Goal: Obtain resource: Obtain resource

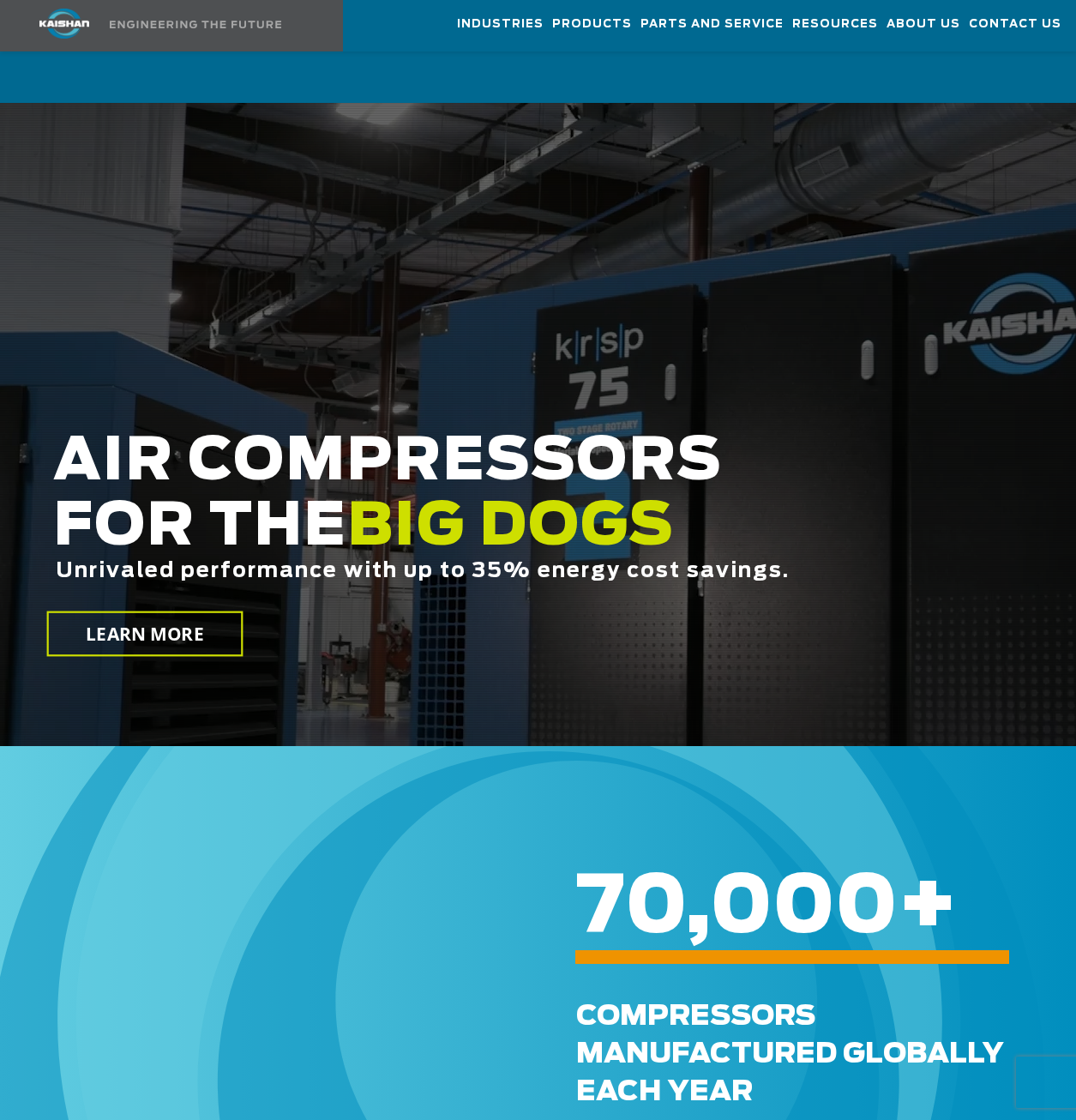
scroll to position [5628, 0]
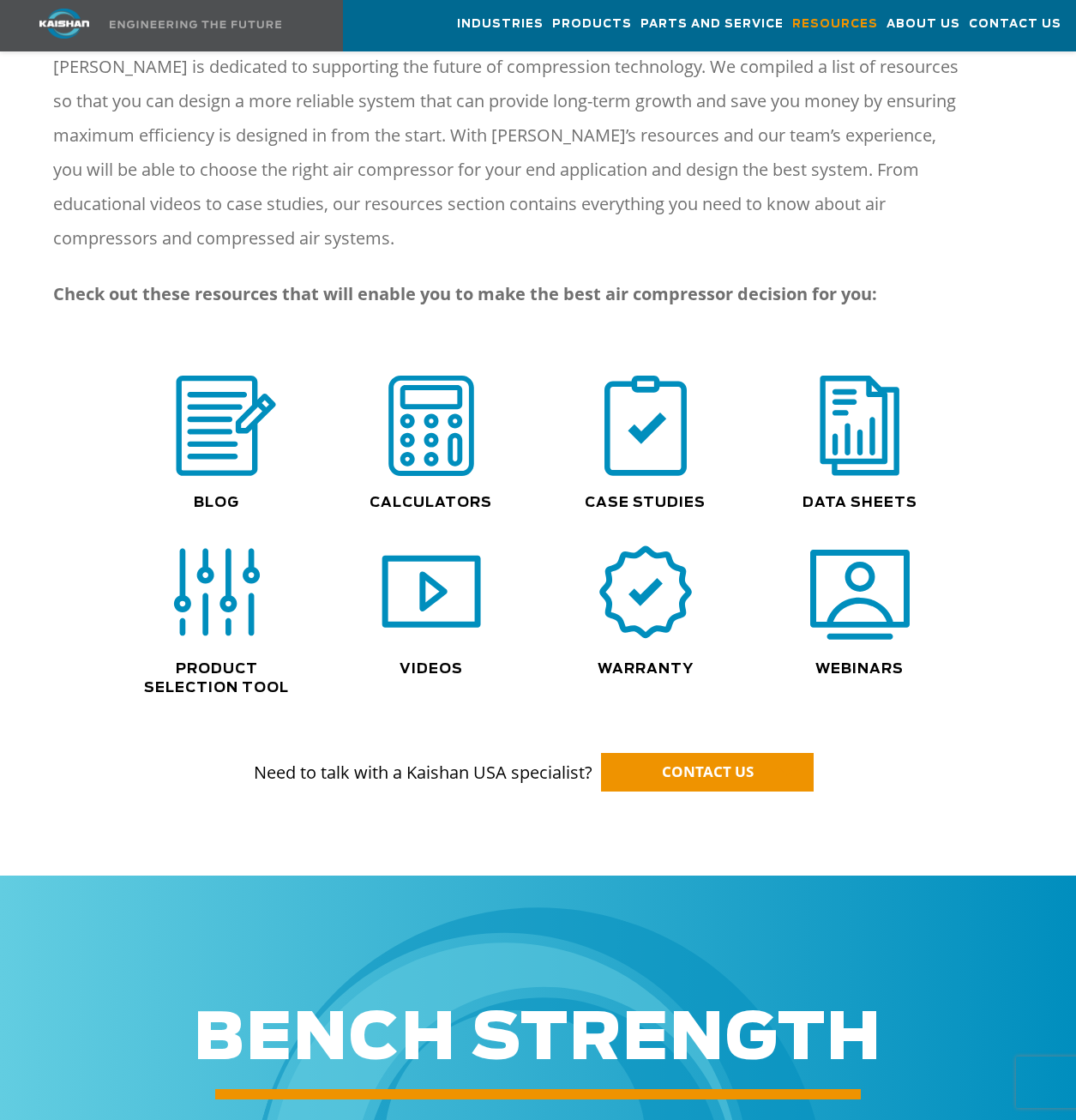
scroll to position [1114, 0]
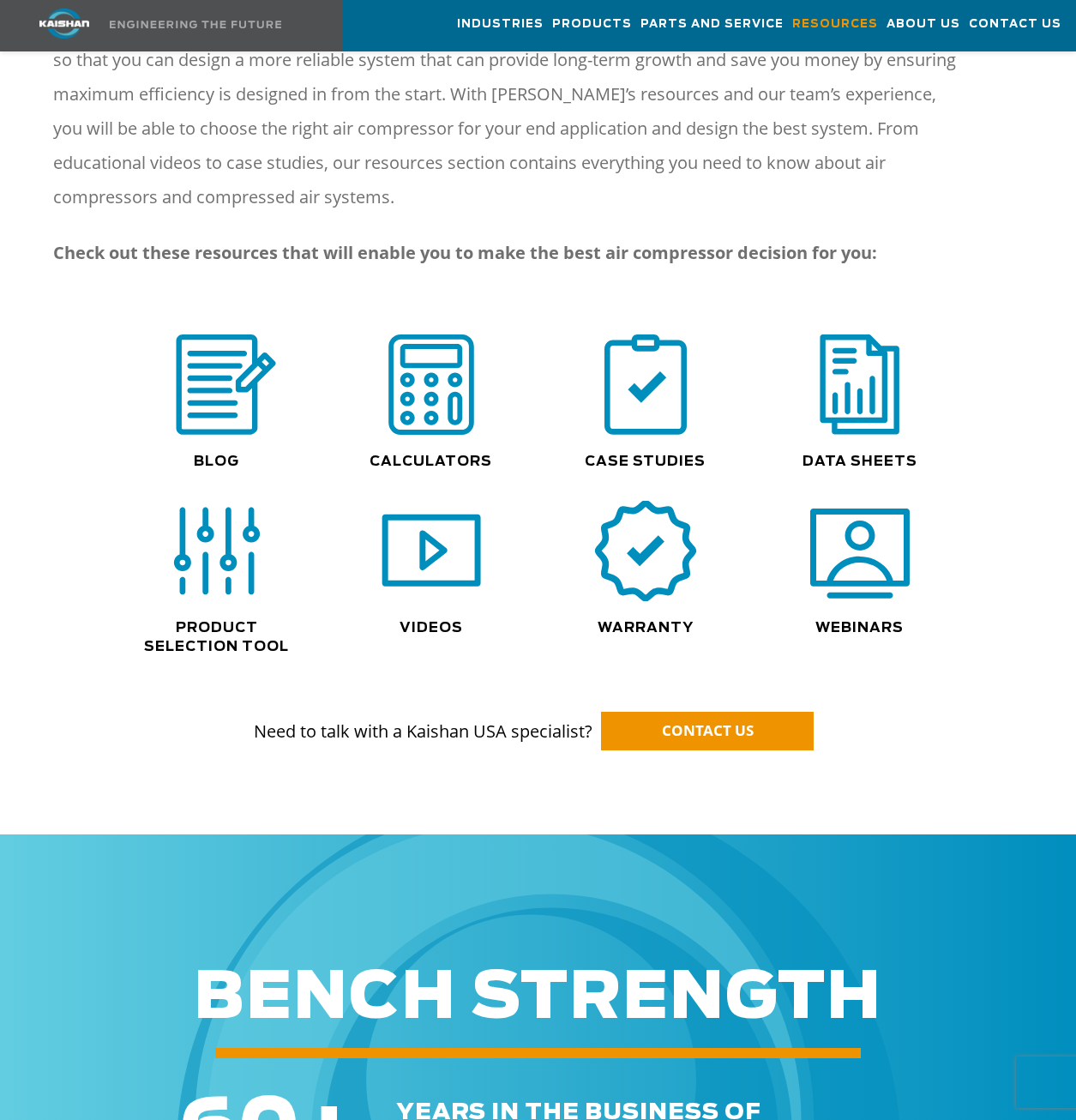
click at [632, 531] on img at bounding box center [646, 551] width 110 height 111
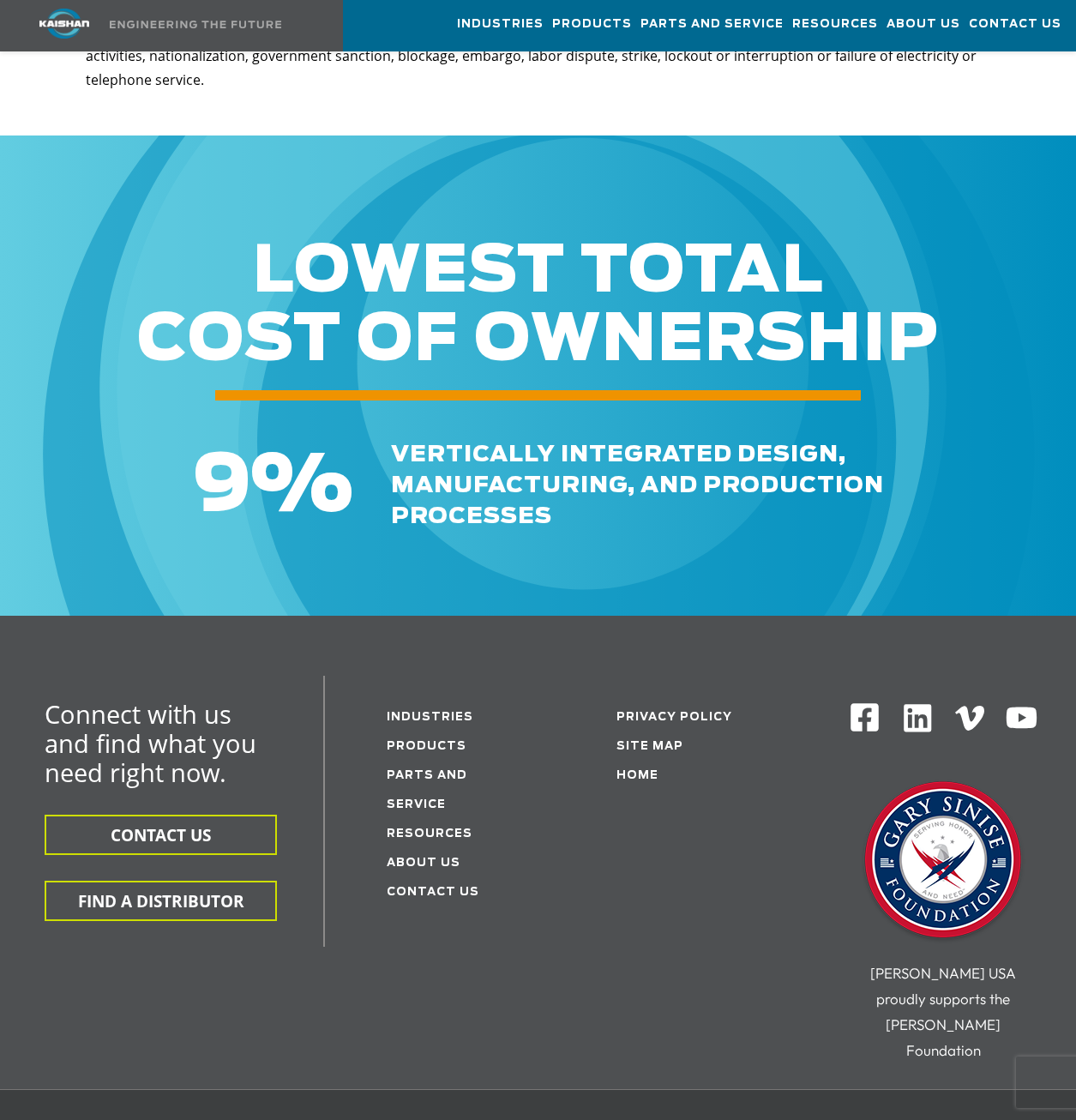
scroll to position [3773, 0]
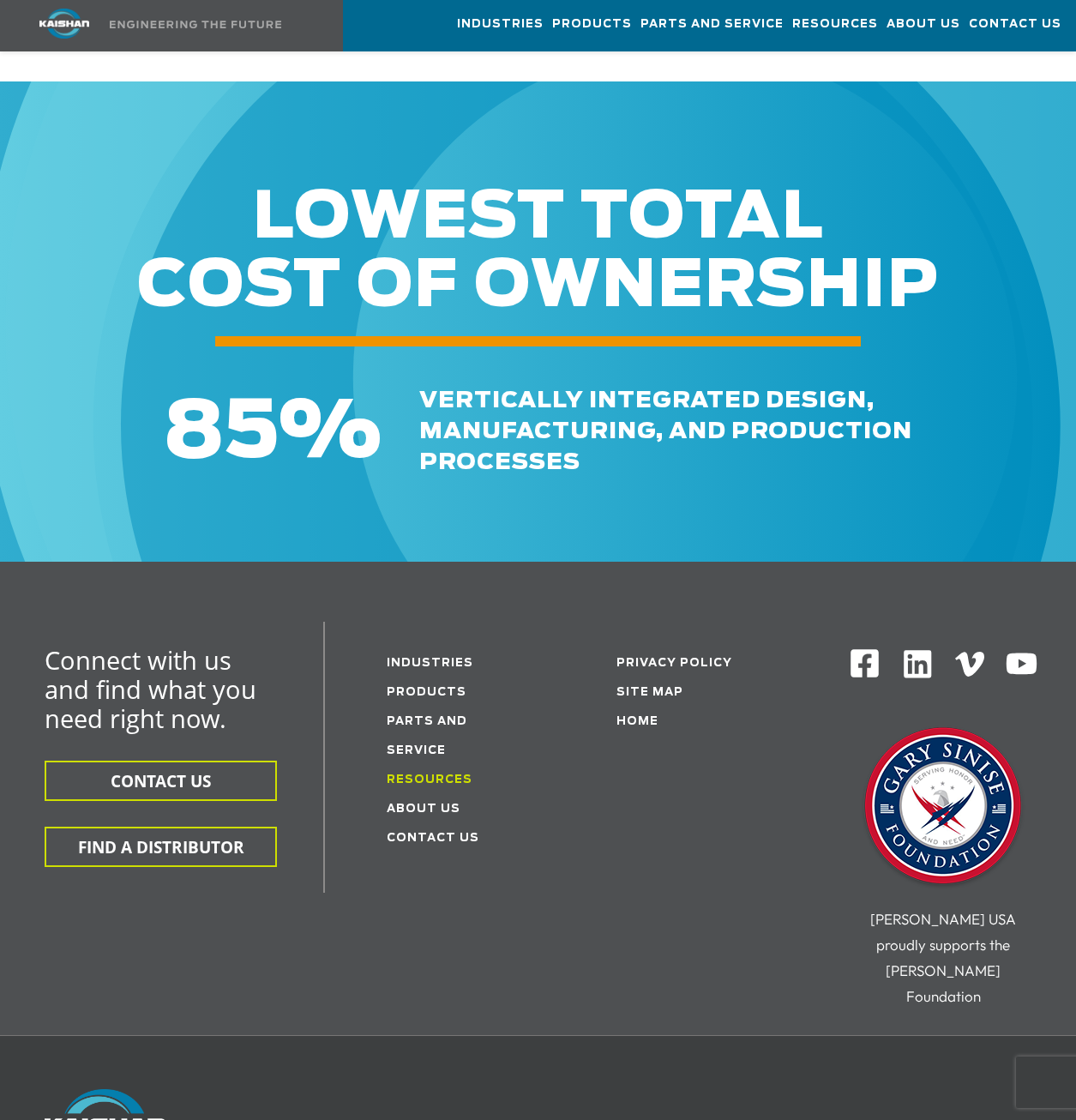
click at [447, 775] on link "Resources" at bounding box center [429, 780] width 86 height 12
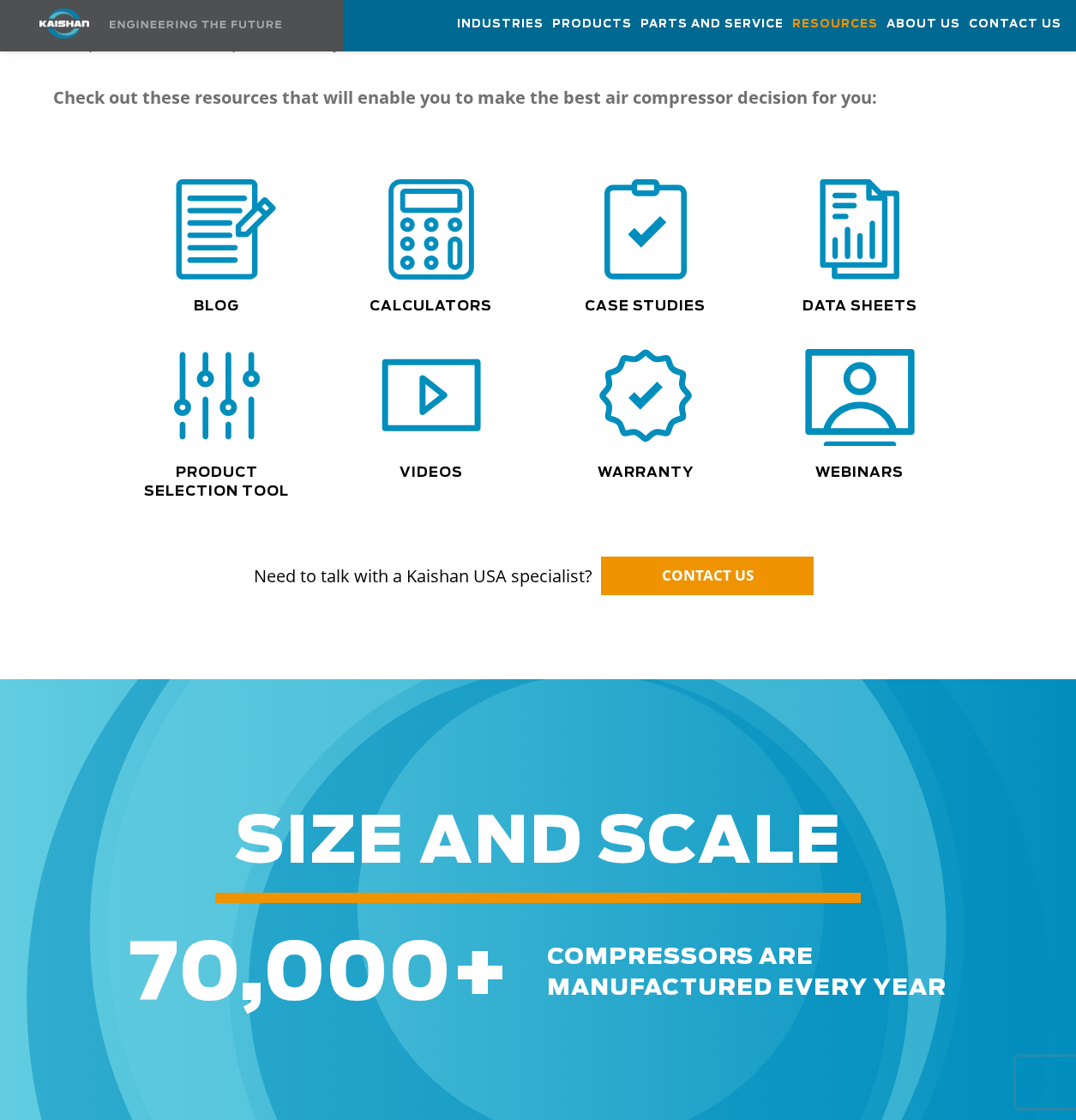
scroll to position [1256, 0]
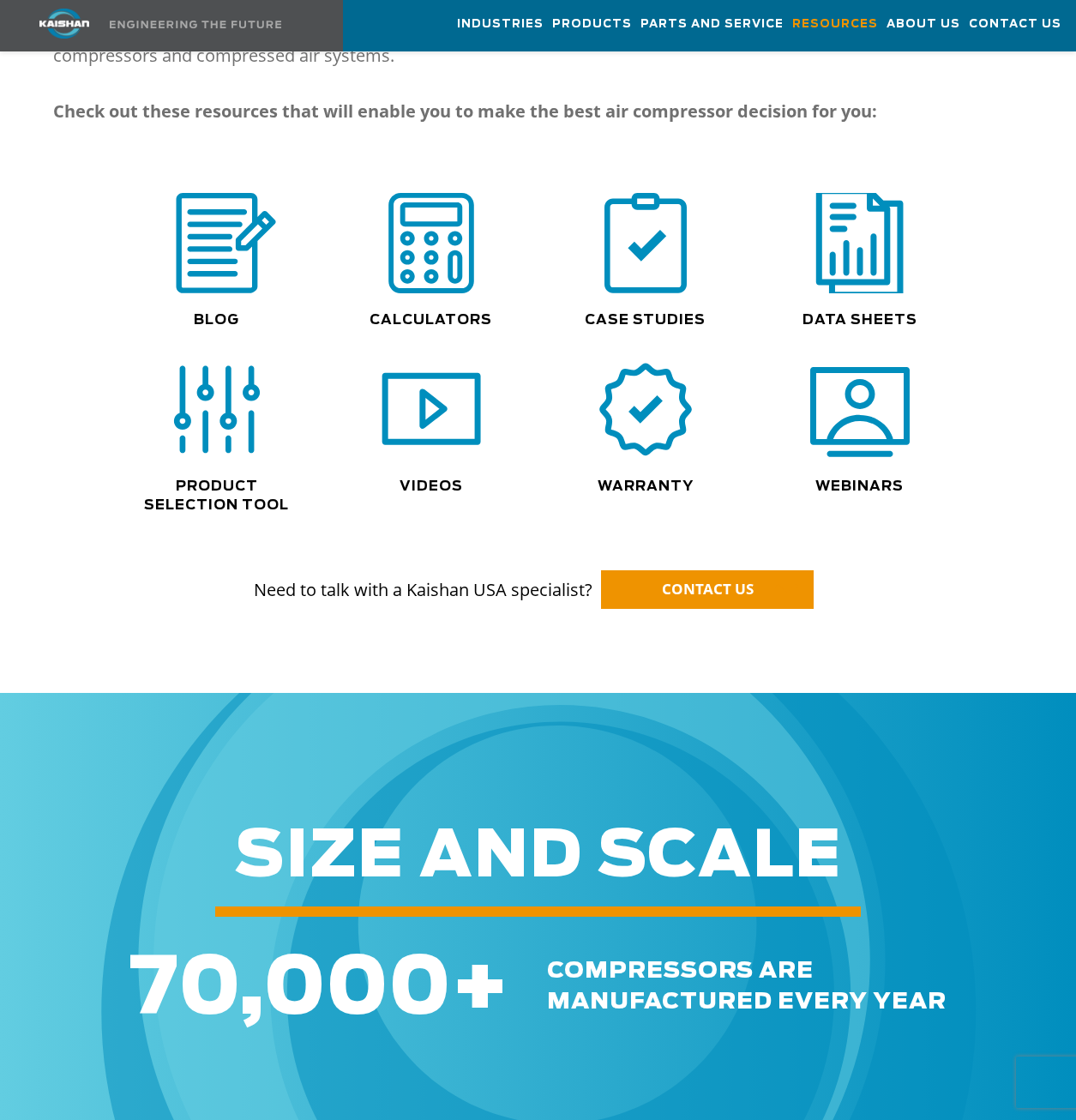
click at [869, 251] on img at bounding box center [860, 242] width 110 height 111
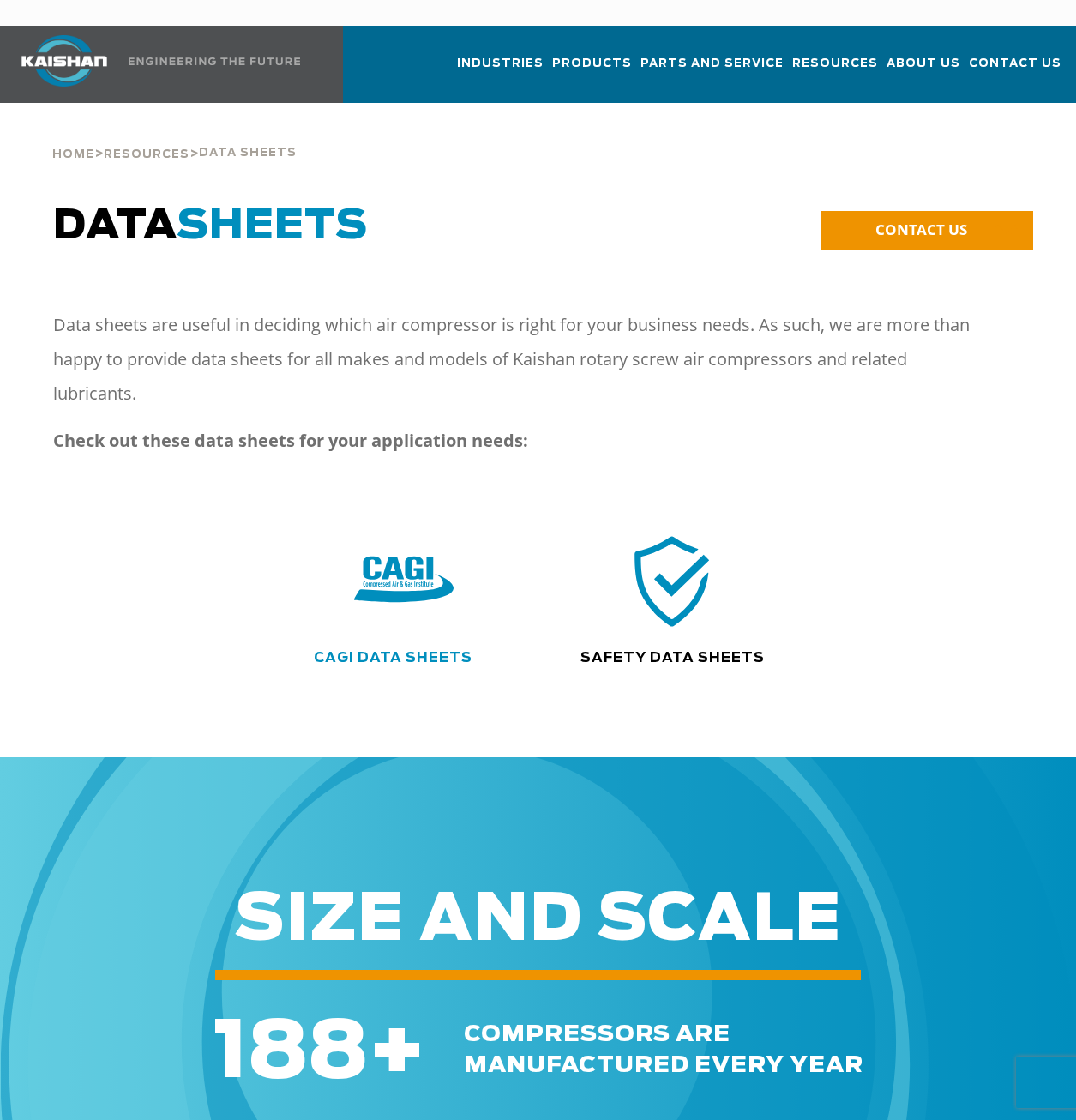
click at [378, 650] on link "CAGI Data Sheets" at bounding box center [393, 657] width 159 height 13
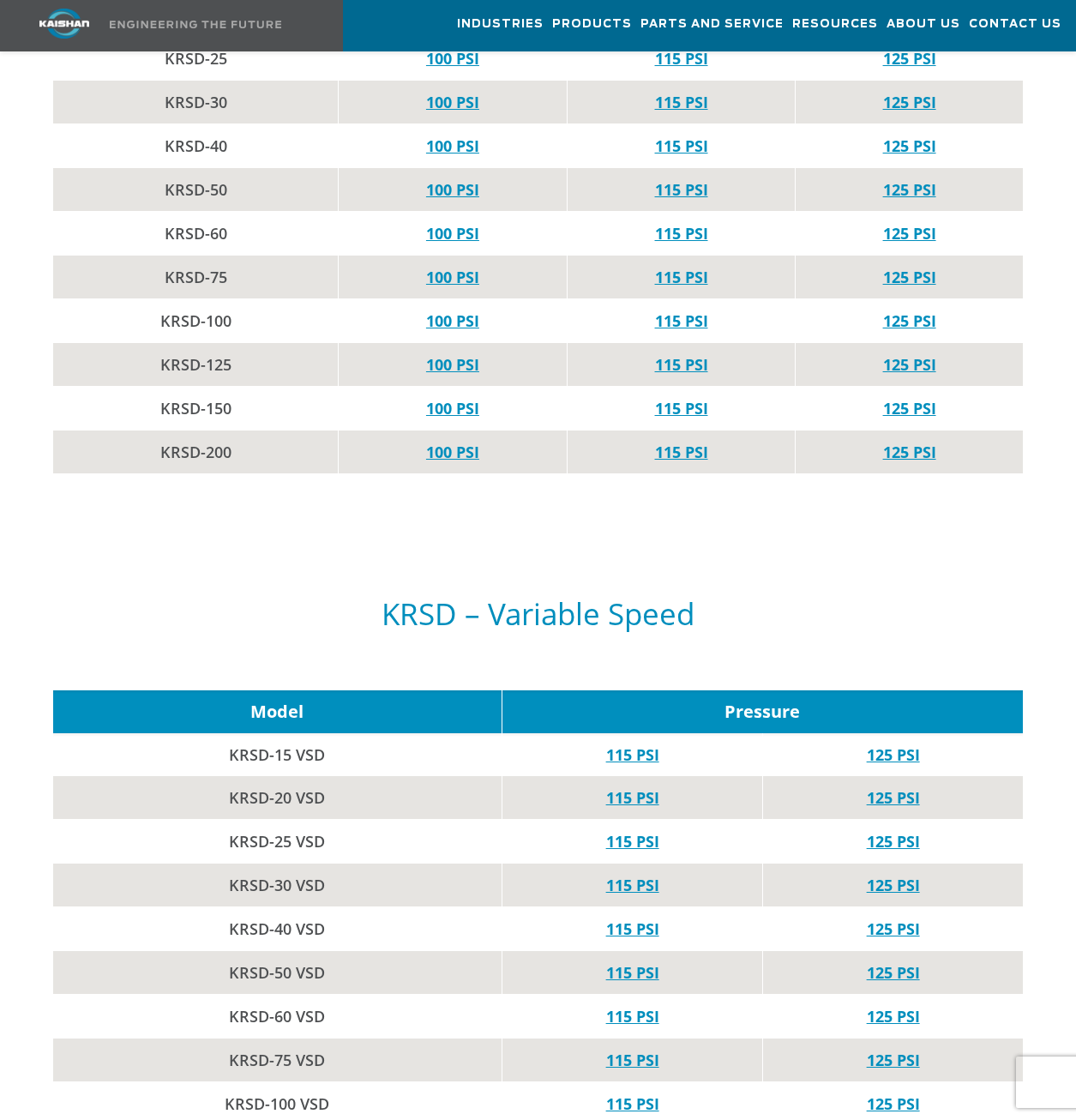
scroll to position [2057, 0]
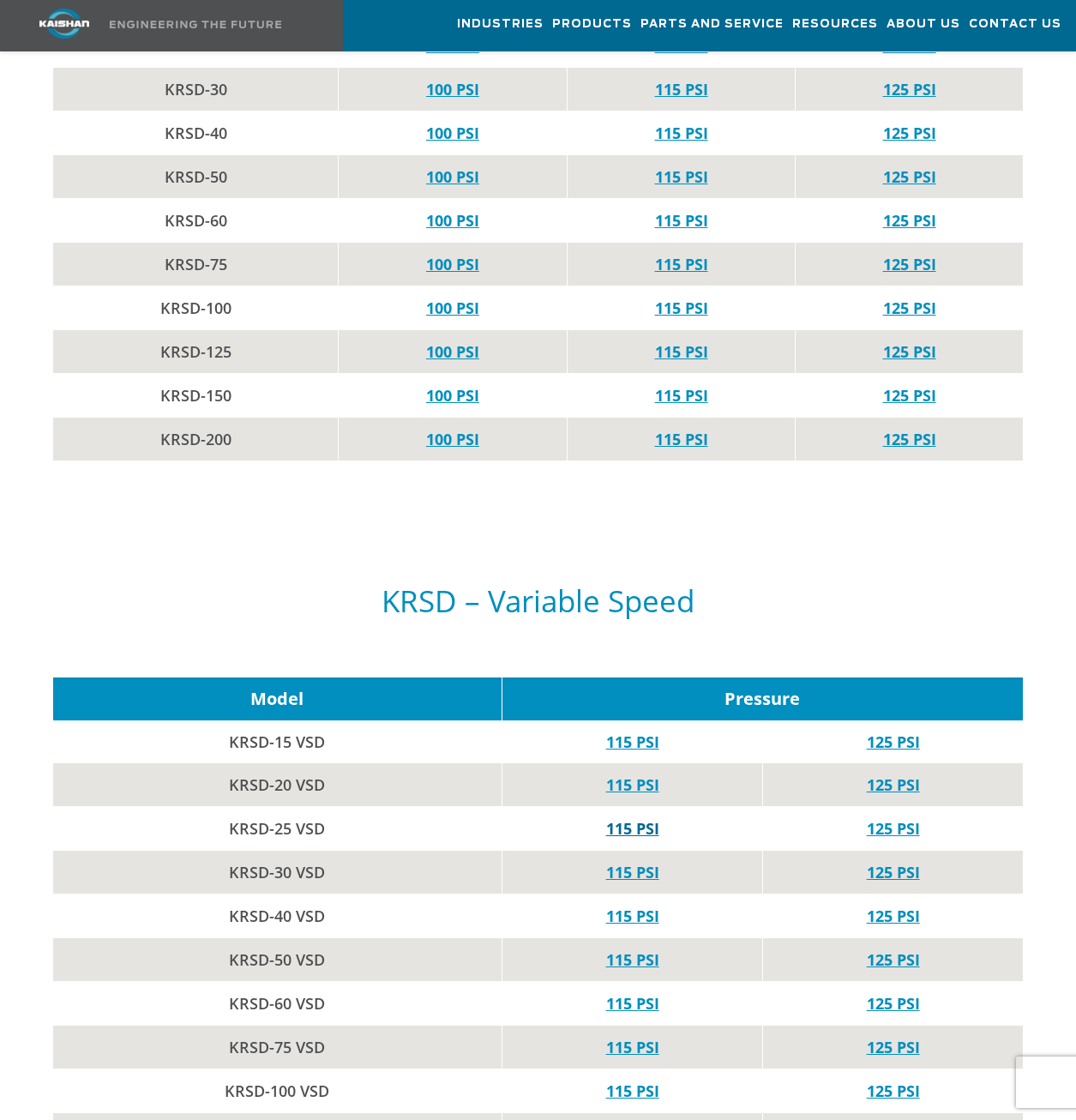
click at [613, 818] on link "115 PSI" at bounding box center [632, 827] width 53 height 20
